Goal: Check status: Check status

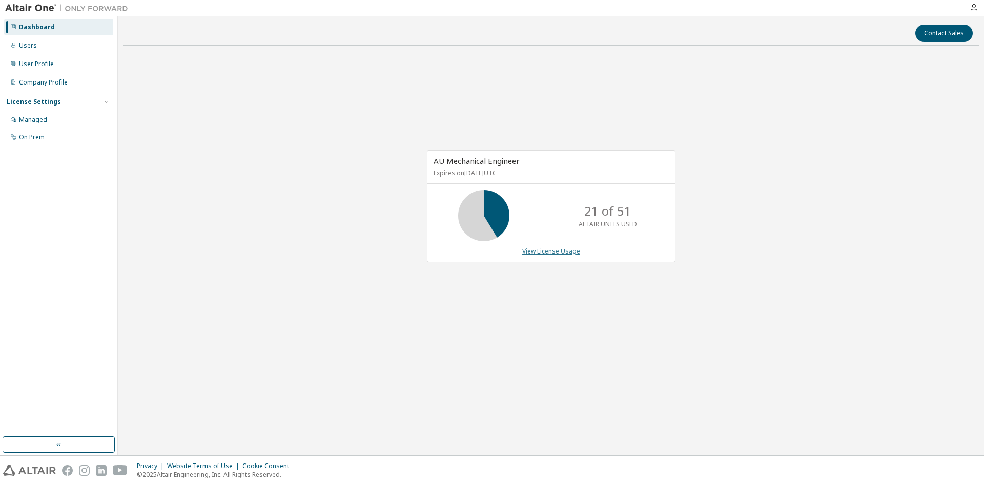
click at [567, 252] on link "View License Usage" at bounding box center [551, 251] width 58 height 9
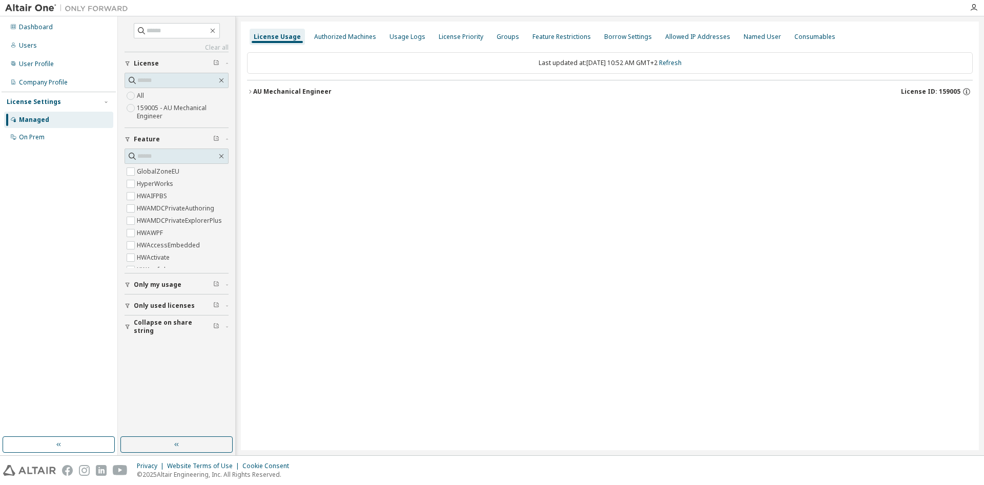
click at [251, 92] on icon "button" at bounding box center [250, 92] width 6 height 6
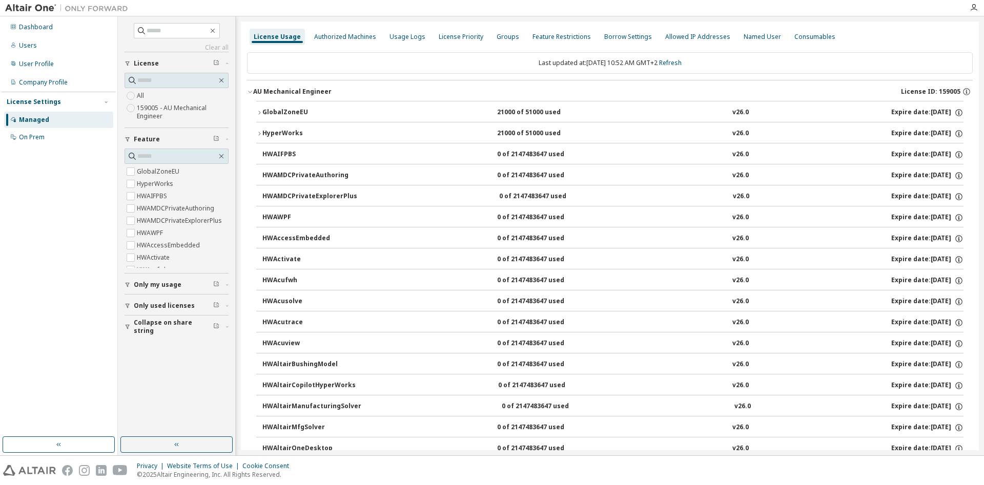
click at [259, 113] on icon "button" at bounding box center [259, 113] width 6 height 6
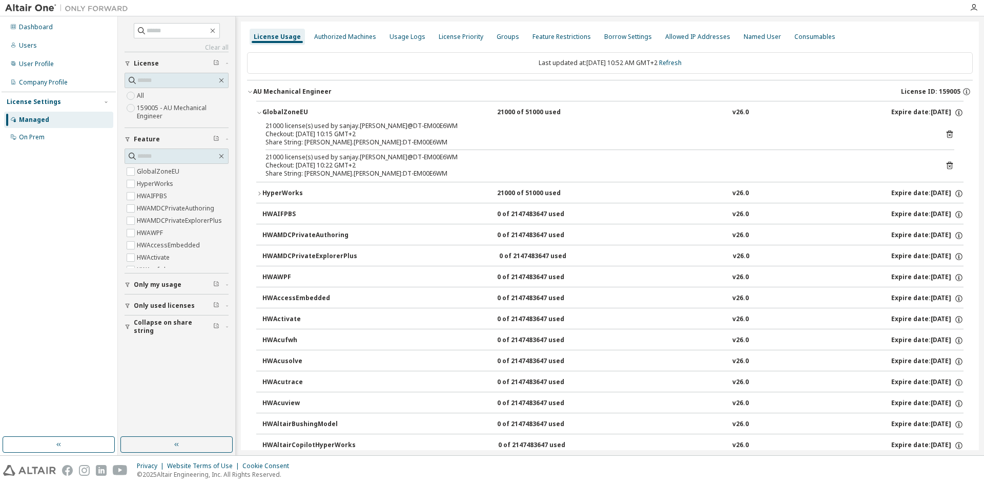
click at [951, 167] on icon at bounding box center [949, 165] width 9 height 9
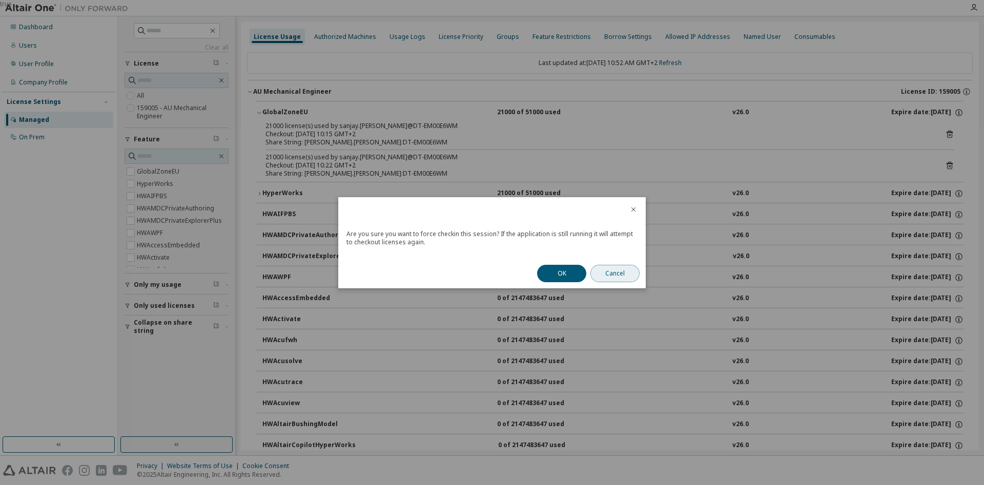
click at [621, 276] on button "Cancel" at bounding box center [615, 273] width 49 height 17
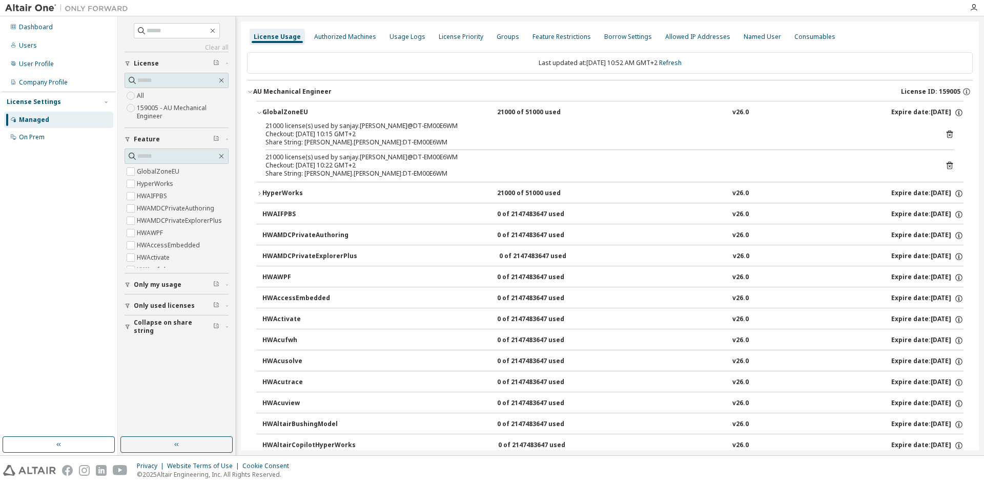
click at [258, 195] on icon "button" at bounding box center [259, 194] width 6 height 6
